Goal: Task Accomplishment & Management: Use online tool/utility

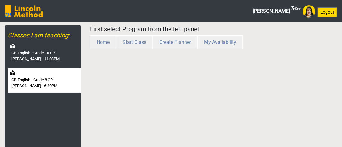
click at [45, 75] on div "CP-English - Grade 8 CP-[PERSON_NAME] - 6:30PM" at bounding box center [44, 80] width 73 height 24
select select "month"
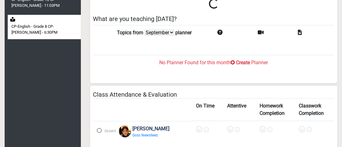
scroll to position [62, 0]
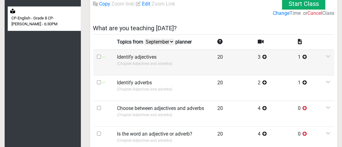
click at [100, 56] on input "checkbox" at bounding box center [99, 57] width 4 height 4
checkbox input "true"
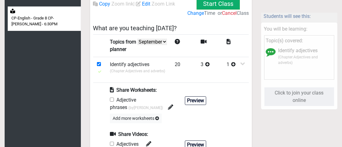
click at [112, 98] on input "checkbox" at bounding box center [112, 100] width 4 height 4
checkbox input "true"
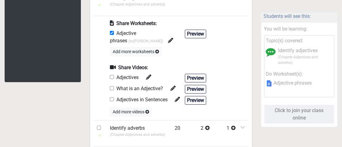
scroll to position [155, 0]
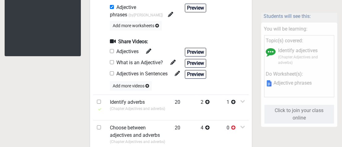
click at [113, 62] on input "checkbox" at bounding box center [112, 62] width 4 height 4
checkbox input "true"
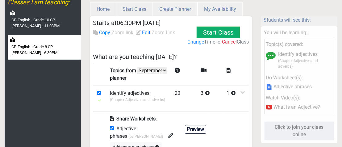
scroll to position [0, 0]
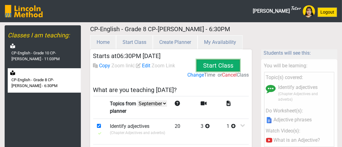
click at [214, 64] on button "Start Class" at bounding box center [218, 66] width 43 height 12
